Goal: Task Accomplishment & Management: Use online tool/utility

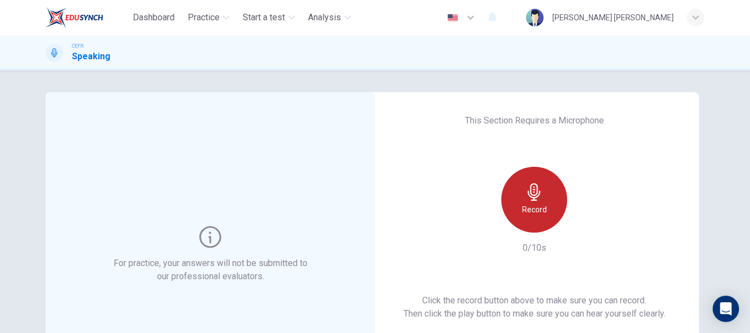
click at [537, 207] on h6 "Record" at bounding box center [534, 209] width 25 height 13
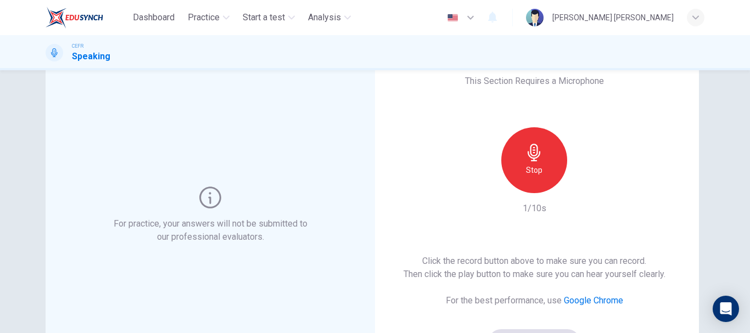
scroll to position [46, 0]
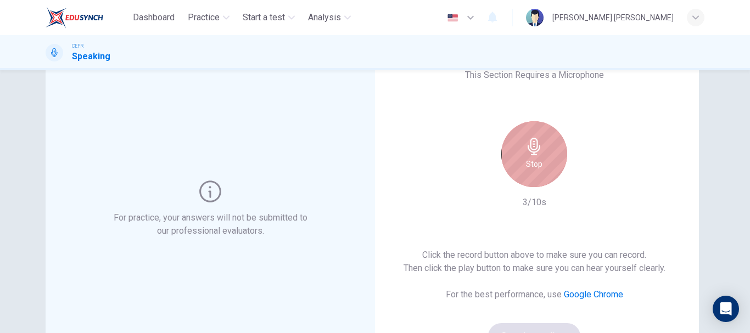
click at [537, 141] on icon "button" at bounding box center [534, 147] width 18 height 18
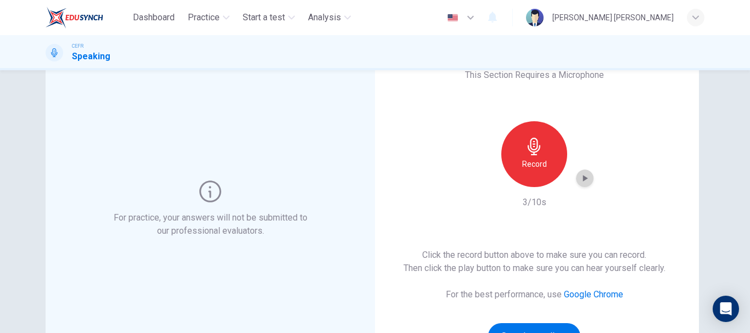
click at [579, 179] on icon "button" at bounding box center [584, 178] width 11 height 11
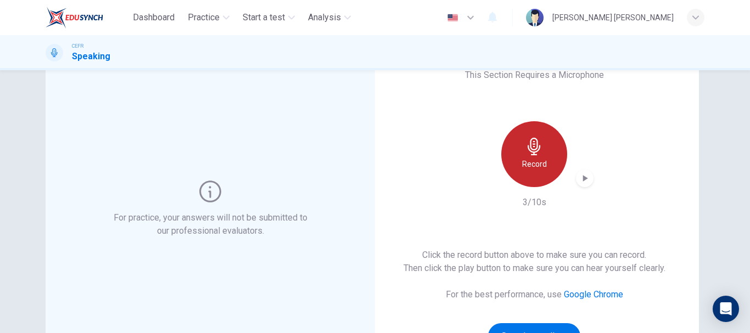
click at [532, 137] on div "Record" at bounding box center [534, 154] width 66 height 66
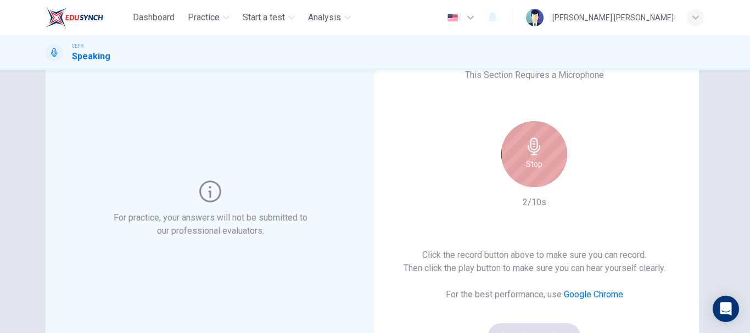
click at [532, 137] on div "Stop" at bounding box center [534, 154] width 66 height 66
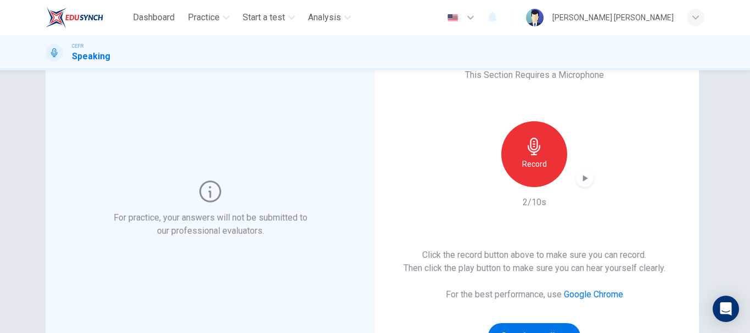
click at [578, 184] on div "button" at bounding box center [585, 179] width 18 height 18
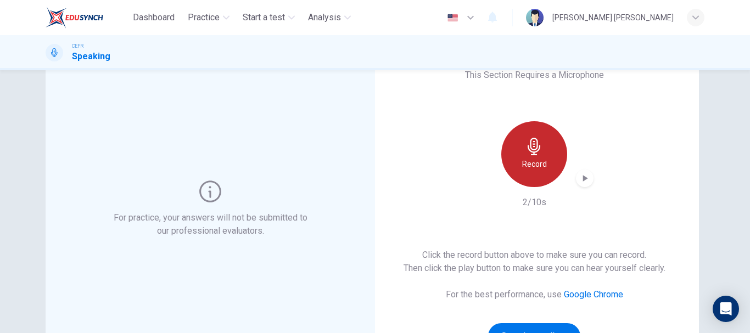
click at [529, 154] on icon "button" at bounding box center [534, 147] width 18 height 18
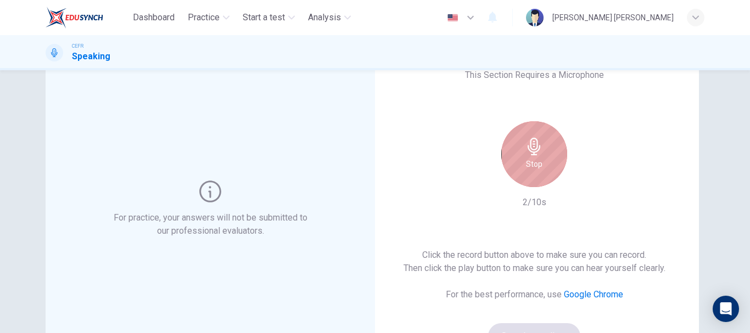
click at [556, 170] on div "Stop" at bounding box center [534, 154] width 66 height 66
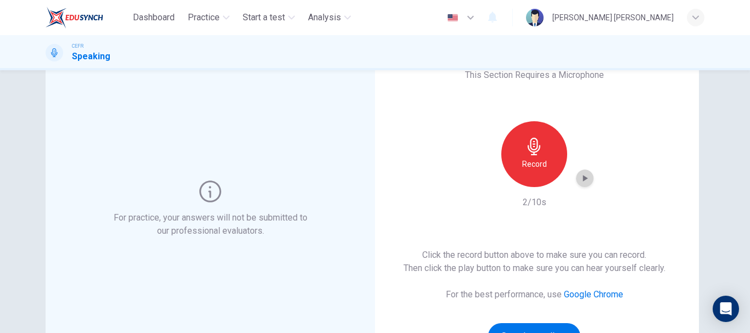
click at [579, 178] on icon "button" at bounding box center [584, 178] width 11 height 11
click at [634, 181] on div "This Section Requires a Microphone Record 2/10s Click the record button above t…" at bounding box center [533, 209] width 329 height 325
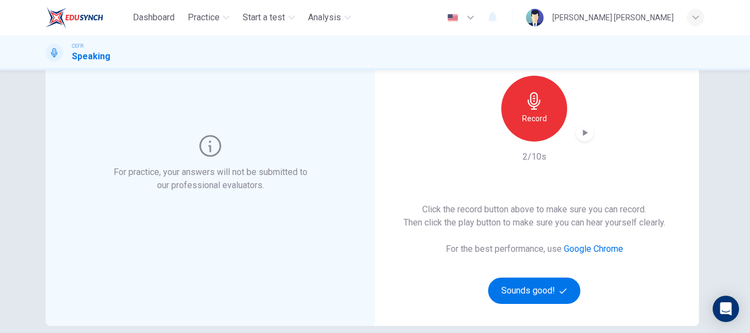
scroll to position [16, 0]
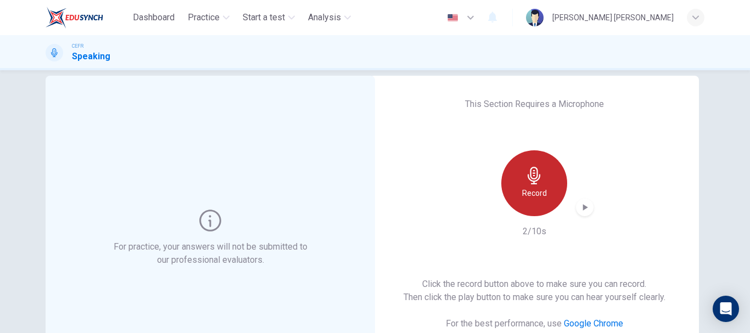
click at [535, 188] on h6 "Record" at bounding box center [534, 193] width 25 height 13
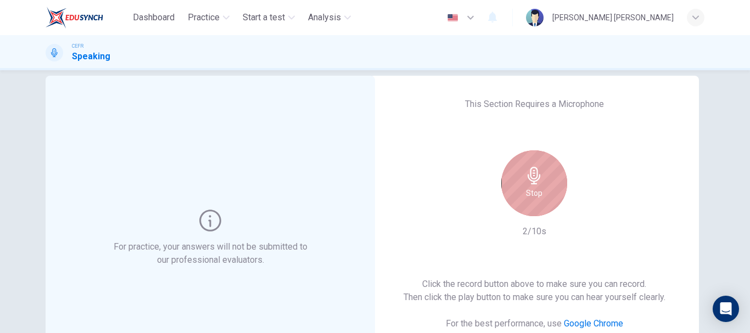
click at [535, 188] on h6 "Stop" at bounding box center [534, 193] width 16 height 13
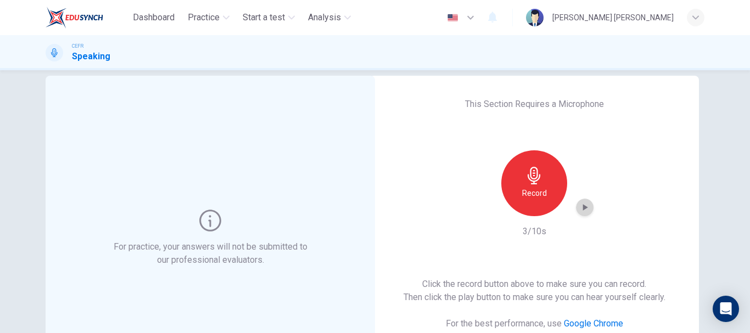
click at [580, 212] on icon "button" at bounding box center [584, 207] width 11 height 11
click at [616, 178] on div "This Section Requires a Microphone Record 3/10s Click the record button above t…" at bounding box center [533, 238] width 329 height 325
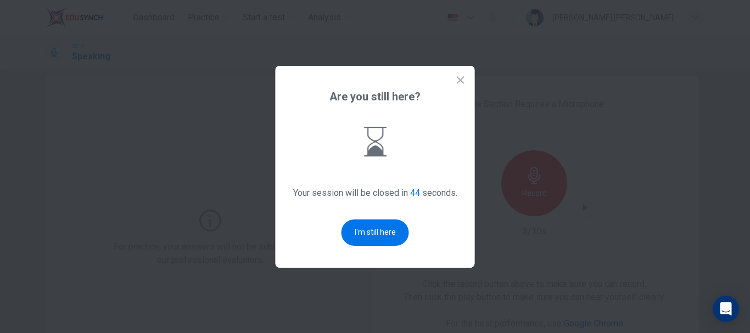
click at [457, 82] on icon at bounding box center [460, 80] width 11 height 11
